Goal: Navigation & Orientation: Find specific page/section

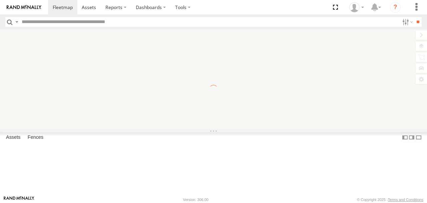
click at [421, 44] on div "To navigate the map with touch gestures double-tap and hold your finger on the …" at bounding box center [213, 78] width 427 height 99
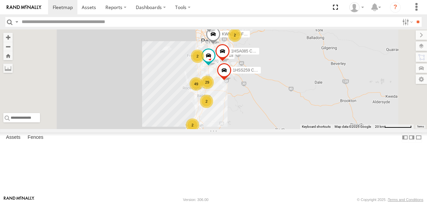
click at [420, 45] on label at bounding box center [421, 45] width 11 height 9
click at [0, 0] on span "Basemaps" at bounding box center [0, 0] width 0 height 0
click at [0, 0] on span "Satellite + Roadmap" at bounding box center [0, 0] width 0 height 0
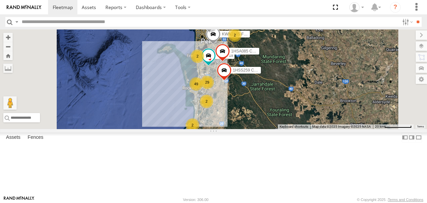
click at [416, 33] on label at bounding box center [421, 34] width 11 height 9
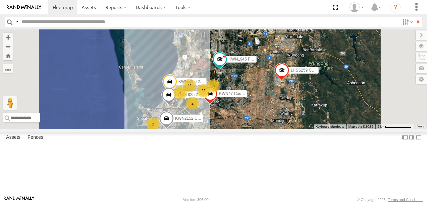
drag, startPoint x: 293, startPoint y: 128, endPoint x: 326, endPoint y: 105, distance: 40.0
click at [326, 105] on div "KWN2185 Facil. Cleaning 1HSA085 Coor. [DOMAIN_NAME] 1HSS259 Coor.Enviro Plan & …" at bounding box center [213, 78] width 427 height 99
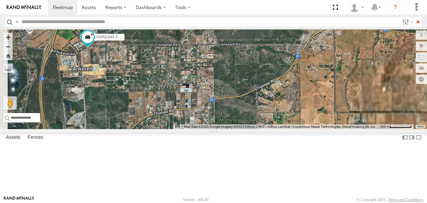
drag, startPoint x: 271, startPoint y: 137, endPoint x: 349, endPoint y: 104, distance: 84.4
click at [349, 104] on div "KWN2185 Facil. Cleaning 1HSA085 Coor. [DOMAIN_NAME] 1HSS259 Coor.Enviro Plan & …" at bounding box center [213, 78] width 427 height 99
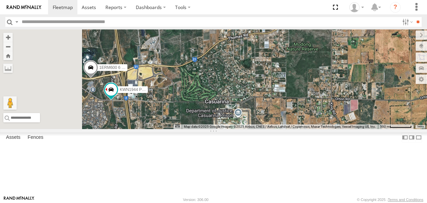
drag, startPoint x: 298, startPoint y: 127, endPoint x: 299, endPoint y: 87, distance: 40.1
click at [299, 83] on div "KWN2185 Facil. Cleaning 1HSA085 Coor. [DOMAIN_NAME] 1HSS259 Coor.Enviro Plan & …" at bounding box center [213, 78] width 427 height 99
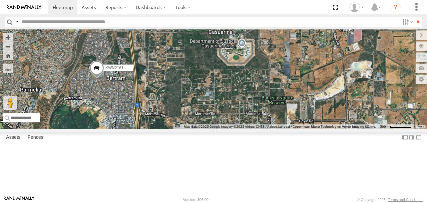
drag, startPoint x: 302, startPoint y: 153, endPoint x: 307, endPoint y: 105, distance: 48.4
click at [307, 105] on div "KWN2185 Facil. Cleaning 1HSA085 Coor. [DOMAIN_NAME] 1HSS259 Coor.Enviro Plan & …" at bounding box center [213, 78] width 427 height 99
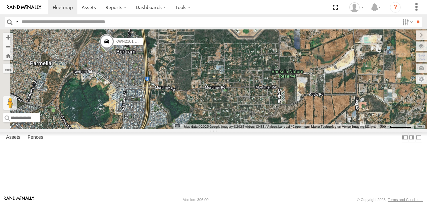
drag, startPoint x: 305, startPoint y: 122, endPoint x: 312, endPoint y: 107, distance: 16.3
click at [312, 107] on div "KWN2185 Facil. Cleaning 1HSA085 Coor. [DOMAIN_NAME] 1HSS259 Coor.Enviro Plan & …" at bounding box center [213, 78] width 427 height 99
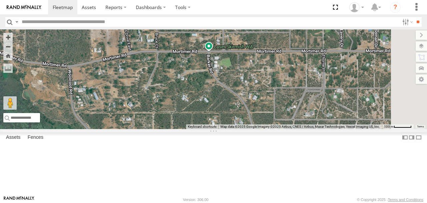
drag, startPoint x: 307, startPoint y: 113, endPoint x: 280, endPoint y: 126, distance: 29.7
click at [280, 127] on div "KWN2185 Facil. Cleaning 1HSA085 Coor. [DOMAIN_NAME] 1HSS259 Coor.Enviro Plan & …" at bounding box center [213, 78] width 427 height 99
